Goal: Task Accomplishment & Management: Manage account settings

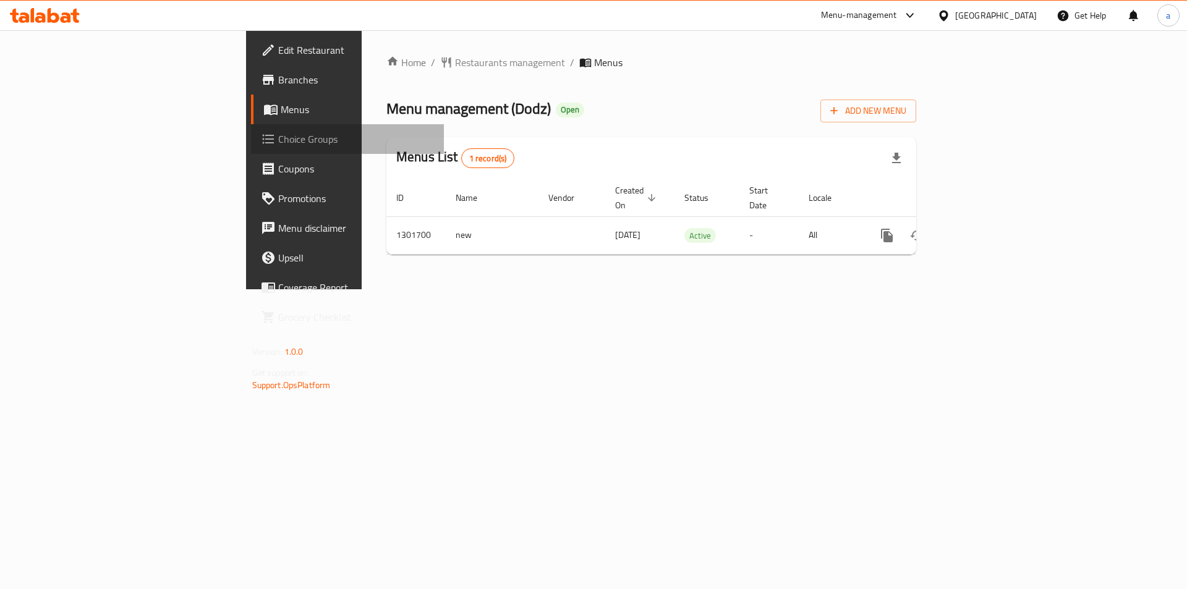
click at [278, 137] on span "Choice Groups" at bounding box center [356, 139] width 156 height 15
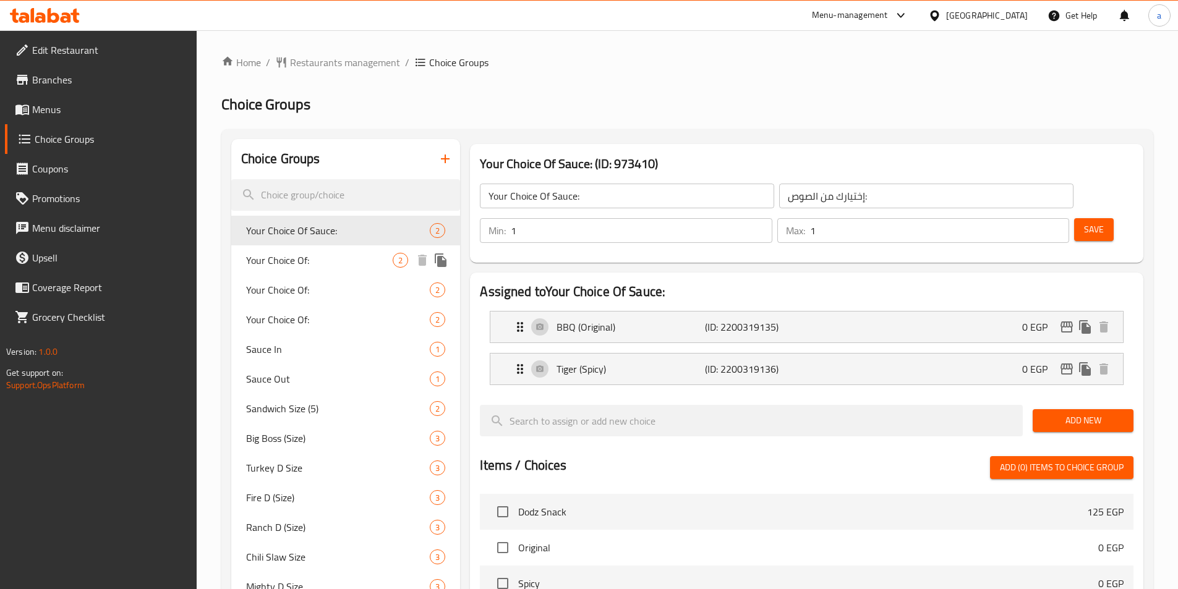
click at [330, 260] on span "Your Choice Of:" at bounding box center [319, 260] width 147 height 15
type input "Your Choice Of:"
type input "إختيارك من:"
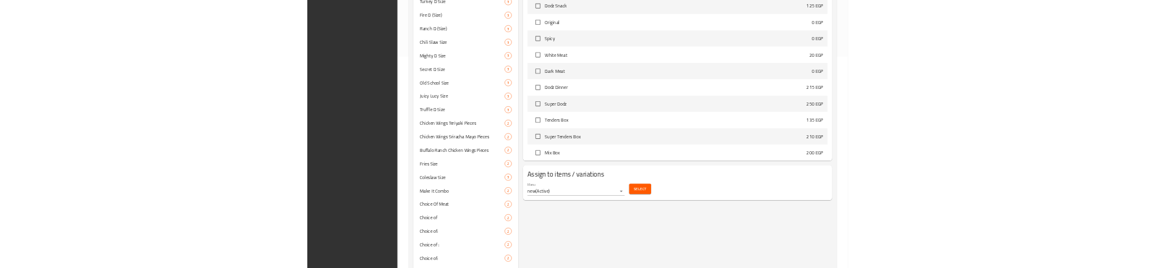
scroll to position [735, 0]
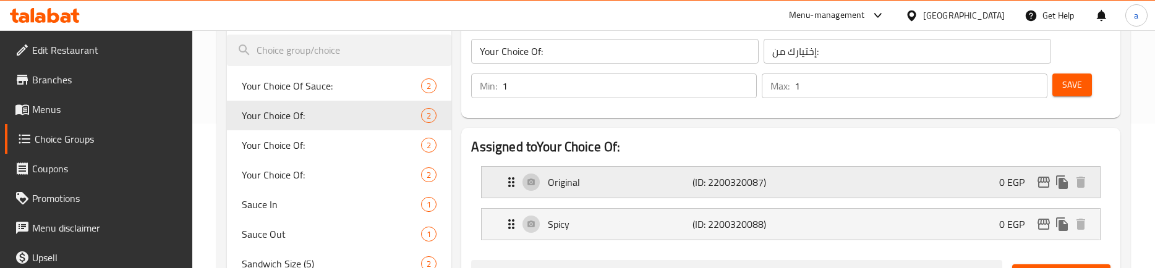
scroll to position [0, 0]
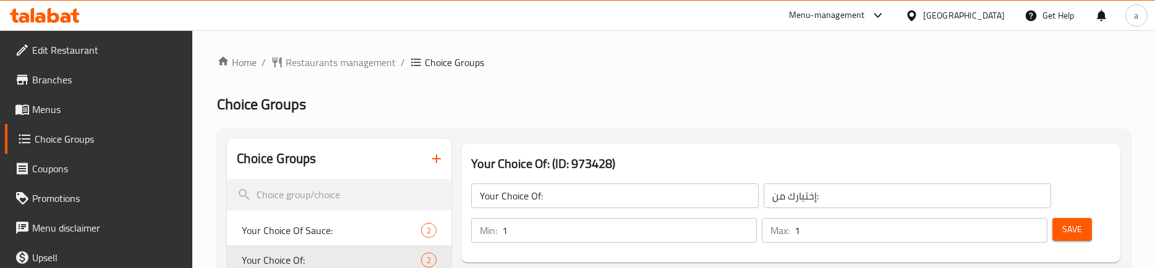
drag, startPoint x: 541, startPoint y: 95, endPoint x: 375, endPoint y: 50, distance: 171.0
click at [541, 95] on h2 "Choice Groups" at bounding box center [673, 105] width 913 height 20
click at [314, 64] on span "Restaurants management" at bounding box center [341, 62] width 110 height 15
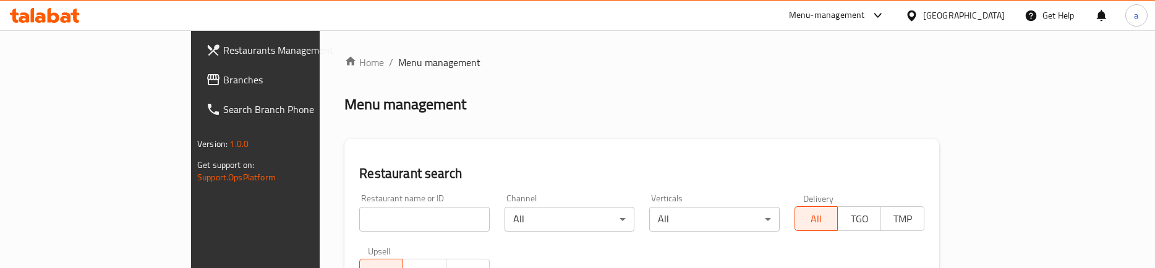
click at [223, 85] on span "Branches" at bounding box center [298, 79] width 151 height 15
